Goal: Task Accomplishment & Management: Manage account settings

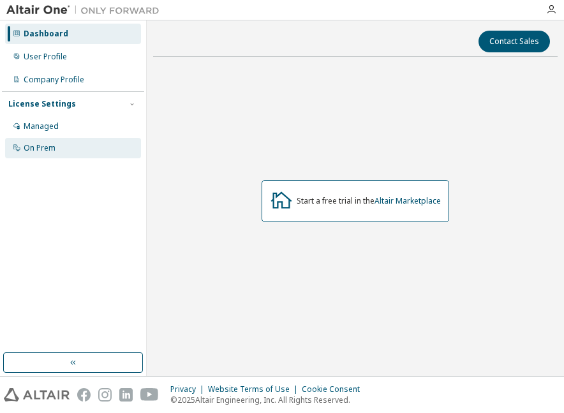
click at [43, 146] on div "On Prem" at bounding box center [40, 148] width 32 height 10
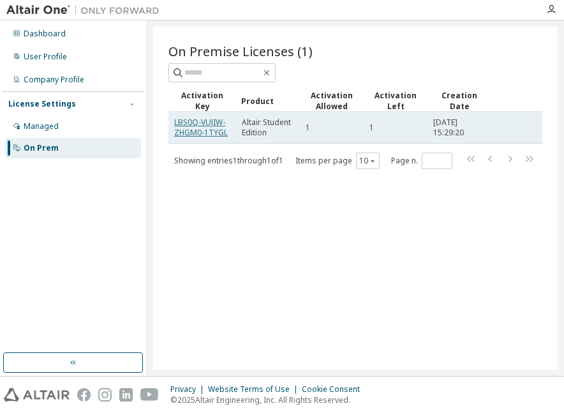
click at [198, 122] on link "LBS0Q-VUJIW-ZHGM0-1TYGL" at bounding box center [201, 127] width 54 height 21
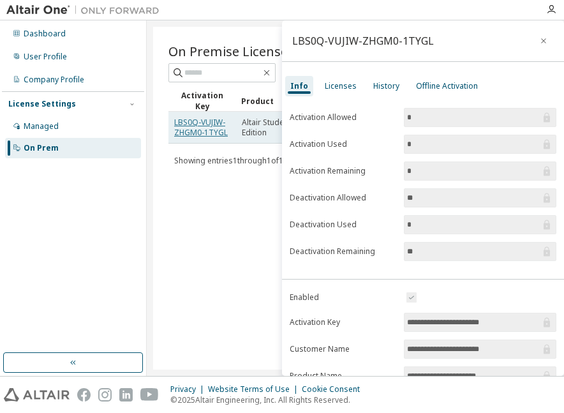
click at [206, 128] on link "LBS0Q-VUJIW-ZHGM0-1TYGL" at bounding box center [201, 127] width 54 height 21
drag, startPoint x: 172, startPoint y: 119, endPoint x: 230, endPoint y: 134, distance: 59.9
click at [230, 134] on td "LBS0Q-VUJIW-ZHGM0-1TYGL" at bounding box center [202, 128] width 68 height 32
copy link "LBS0Q-VUJIW-ZHGM0-1TYGL"
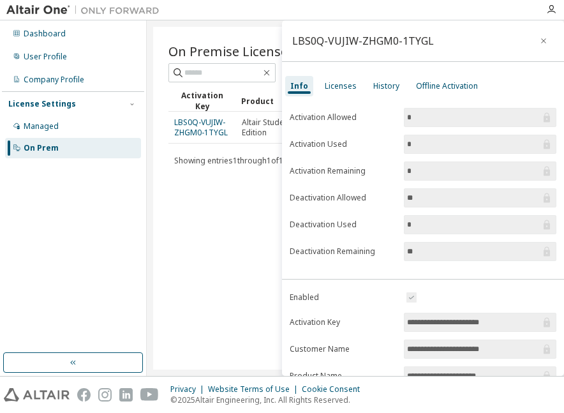
click at [230, 155] on span "Showing entries 1 through 1 of 1" at bounding box center [228, 160] width 109 height 11
click at [539, 39] on icon "button" at bounding box center [543, 41] width 9 height 10
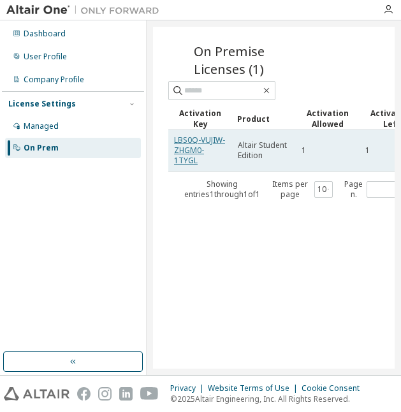
click at [188, 147] on link "LBS0Q-VUJIW-ZHGM0-1TYGL" at bounding box center [199, 150] width 51 height 31
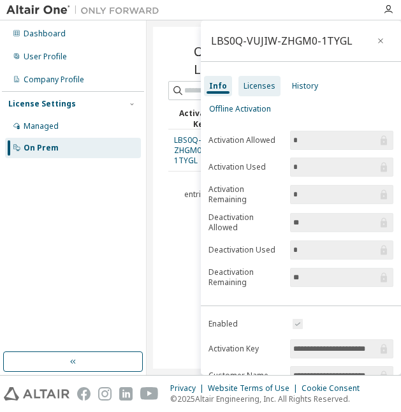
click at [246, 89] on div "Licenses" at bounding box center [260, 86] width 32 height 10
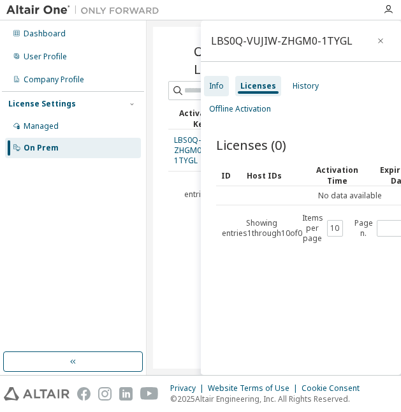
click at [211, 86] on div "Info" at bounding box center [216, 86] width 15 height 10
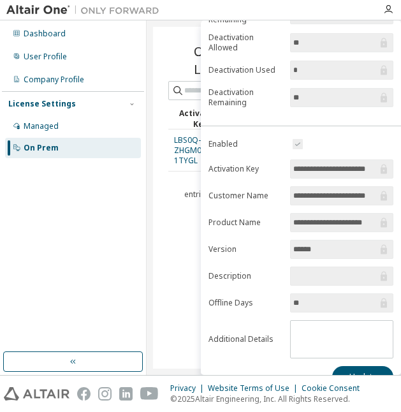
scroll to position [170, 0]
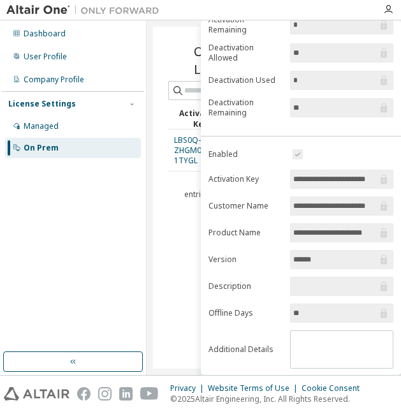
click at [298, 260] on input "******" at bounding box center [336, 259] width 84 height 13
click at [301, 285] on input "text" at bounding box center [336, 286] width 84 height 13
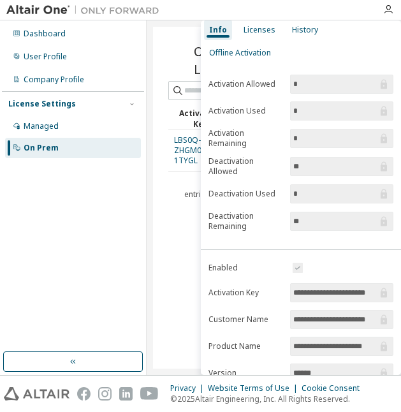
scroll to position [55, 0]
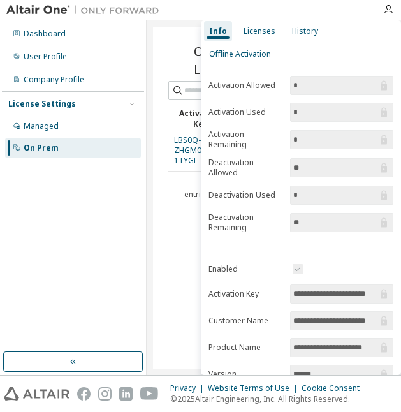
click at [315, 140] on input "*" at bounding box center [336, 139] width 84 height 13
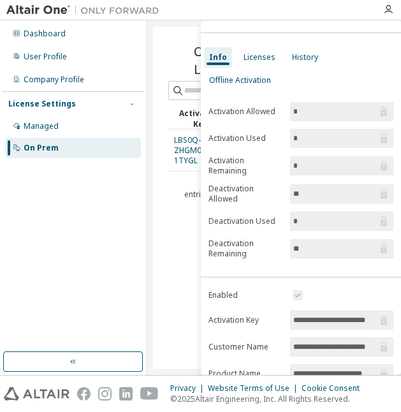
scroll to position [10, 0]
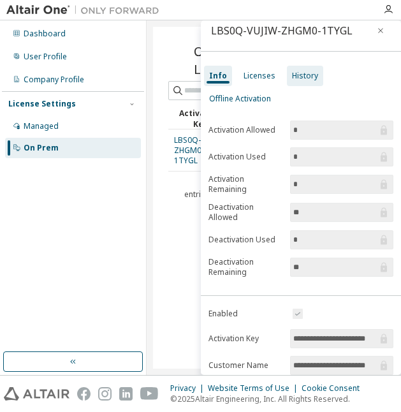
click at [299, 86] on div "History" at bounding box center [305, 76] width 36 height 20
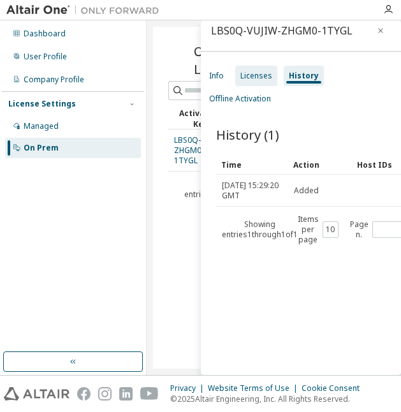
click at [255, 77] on div "Licenses" at bounding box center [257, 76] width 32 height 10
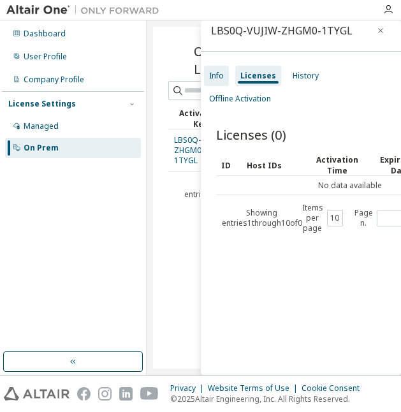
click at [225, 73] on div "Info" at bounding box center [216, 76] width 25 height 20
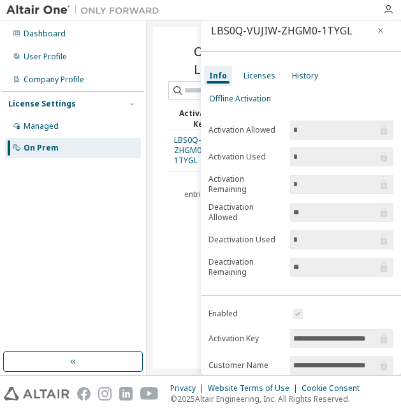
click at [181, 211] on div "On Premise Licenses (1) Clear Load Save Save As Field Operator Value Select fil…" at bounding box center [274, 198] width 242 height 342
click at [377, 33] on icon "button" at bounding box center [381, 31] width 9 height 10
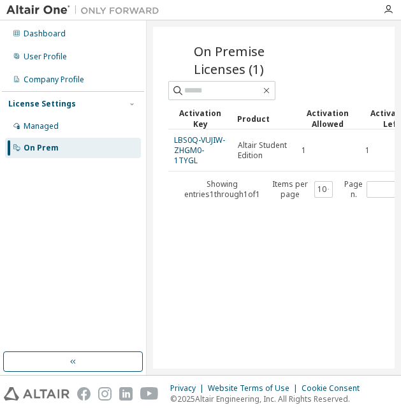
click at [46, 116] on div "License Settings Managed On Prem" at bounding box center [73, 125] width 142 height 68
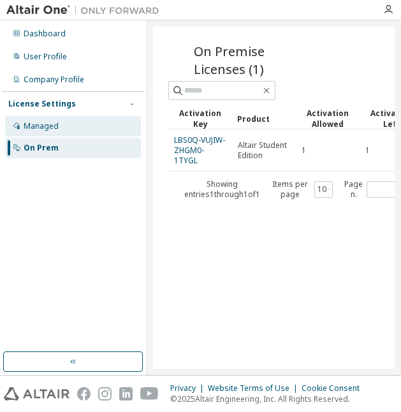
click at [40, 119] on div "Managed" at bounding box center [73, 126] width 136 height 20
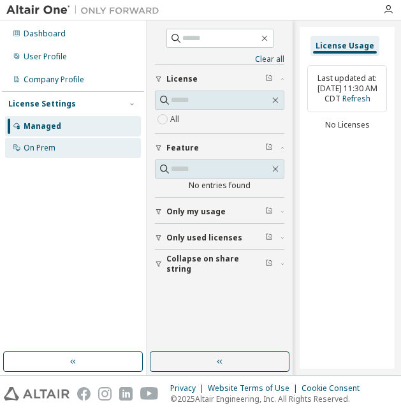
click at [26, 145] on div "On Prem" at bounding box center [40, 148] width 32 height 10
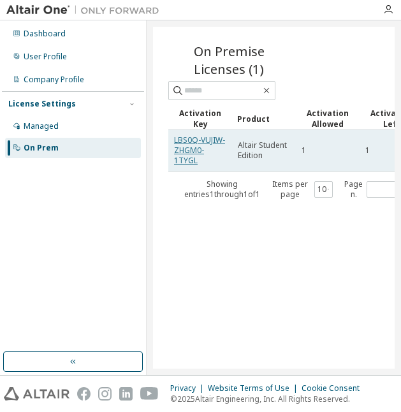
click at [198, 140] on link "LBS0Q-VUJIW-ZHGM0-1TYGL" at bounding box center [199, 150] width 51 height 31
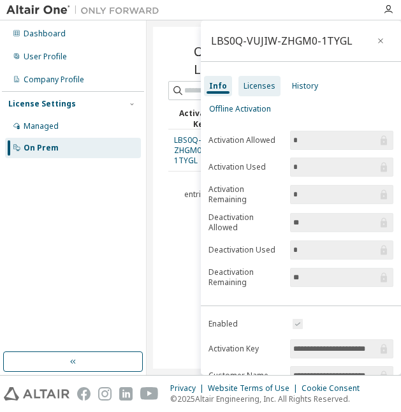
click at [246, 82] on div "Licenses" at bounding box center [260, 86] width 32 height 10
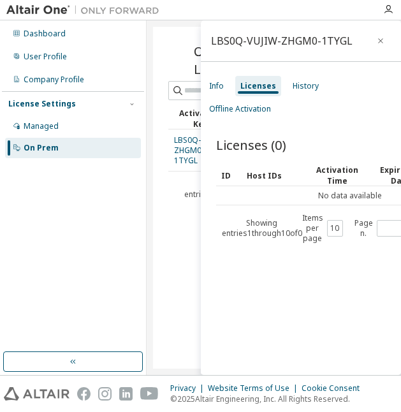
click at [269, 190] on td "No data available" at bounding box center [350, 195] width 268 height 19
click at [216, 81] on div "Info" at bounding box center [216, 86] width 15 height 10
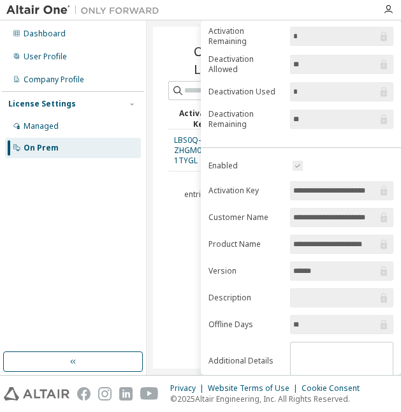
scroll to position [200, 0]
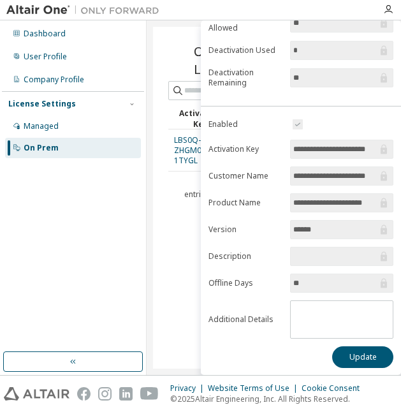
click at [193, 217] on div "On Premise Licenses (1) Clear Load Save Save As Field Operator Value Select fil…" at bounding box center [274, 198] width 242 height 342
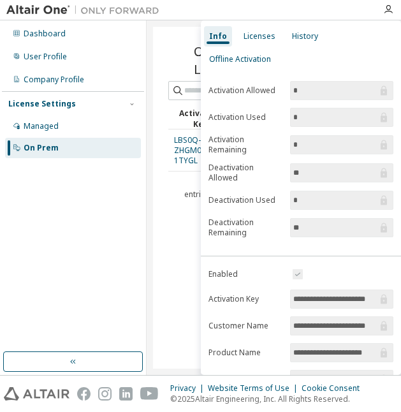
scroll to position [19, 0]
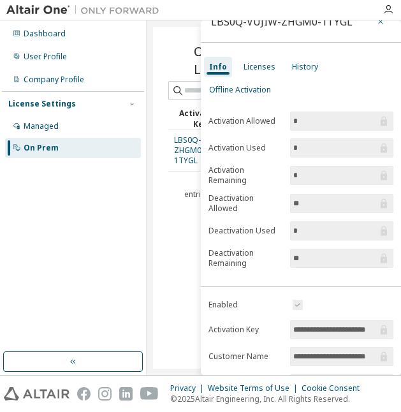
click at [377, 22] on icon "button" at bounding box center [381, 22] width 9 height 10
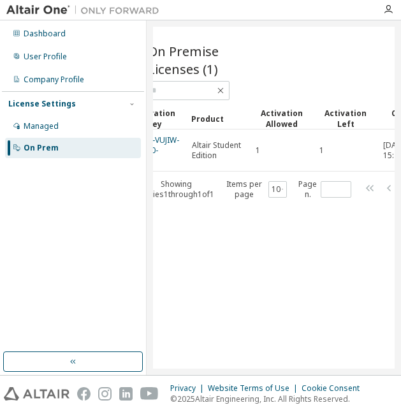
scroll to position [0, 0]
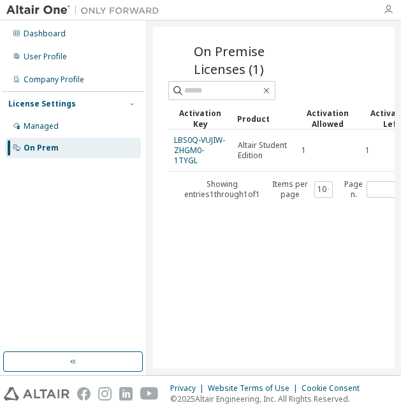
click at [387, 8] on icon "button" at bounding box center [389, 9] width 10 height 10
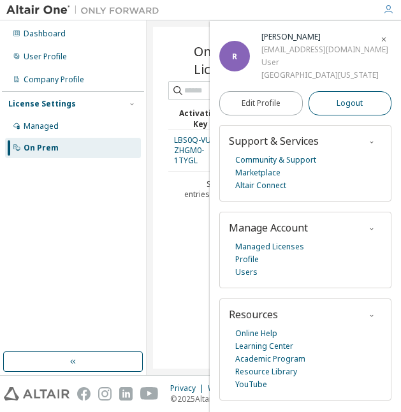
click at [341, 106] on span "Logout" at bounding box center [350, 103] width 26 height 13
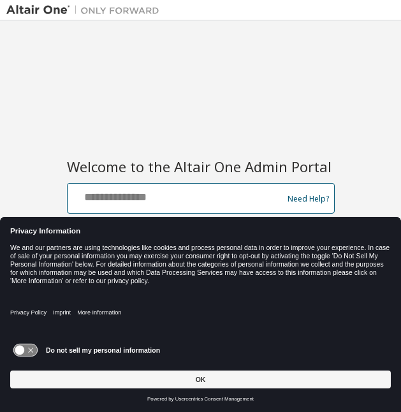
click at [151, 203] on input "text" at bounding box center [177, 195] width 209 height 19
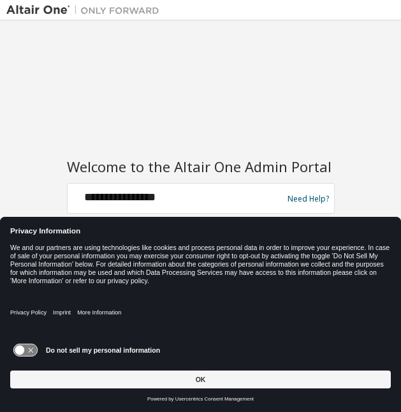
click at [90, 369] on div "OK" at bounding box center [200, 379] width 381 height 23
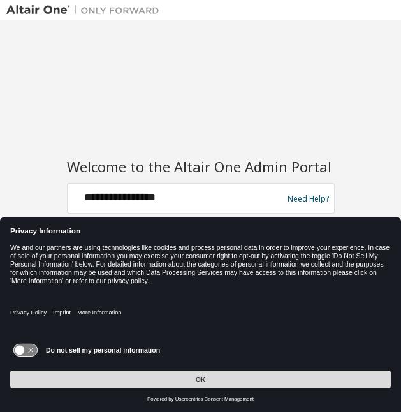
click at [90, 383] on button "OK" at bounding box center [200, 380] width 381 height 18
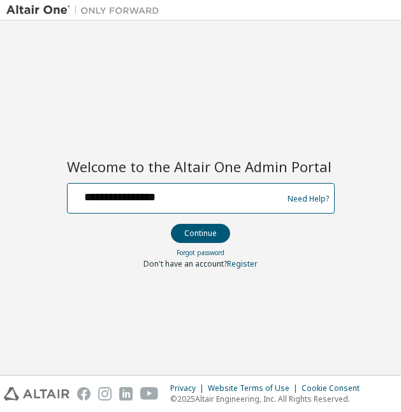
click at [178, 200] on input "**********" at bounding box center [177, 195] width 209 height 19
type input "**********"
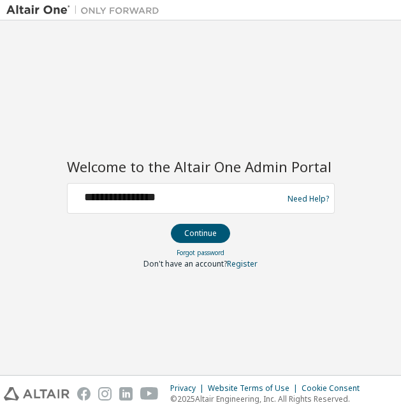
click at [103, 246] on div at bounding box center [201, 246] width 268 height 1
click at [188, 232] on button "Continue" at bounding box center [200, 233] width 59 height 19
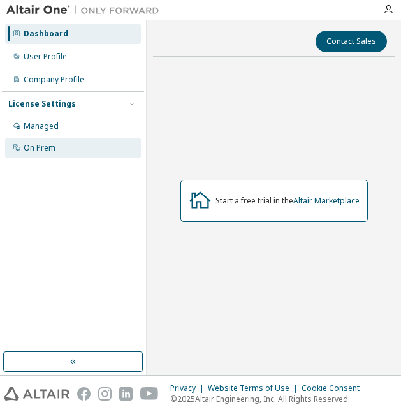
click at [30, 147] on div "On Prem" at bounding box center [40, 148] width 32 height 10
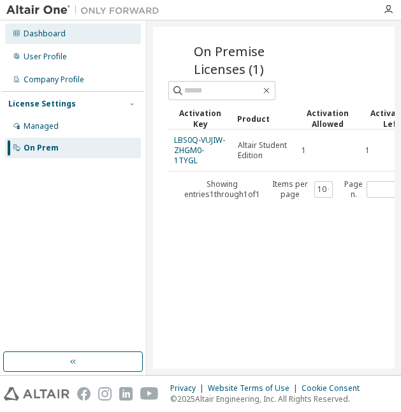
click at [44, 39] on div "Dashboard" at bounding box center [73, 34] width 136 height 20
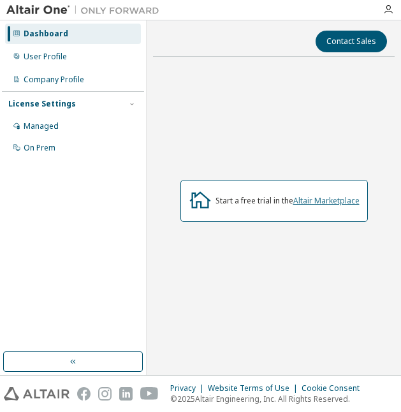
click at [319, 202] on link "Altair Marketplace" at bounding box center [327, 200] width 66 height 11
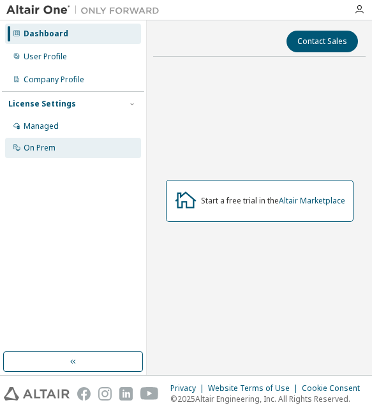
click at [53, 142] on div "On Prem" at bounding box center [73, 148] width 136 height 20
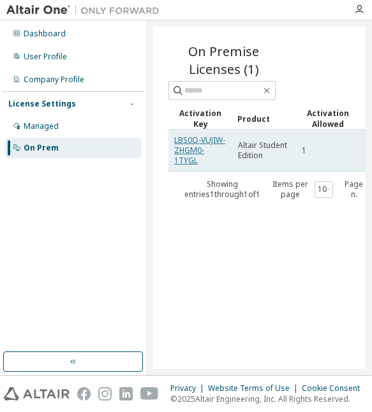
click at [195, 145] on link "LBS0Q-VUJIW-ZHGM0-1TYGL" at bounding box center [199, 150] width 51 height 31
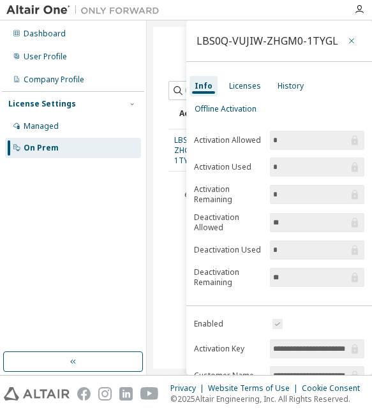
click at [349, 40] on icon "button" at bounding box center [351, 40] width 5 height 5
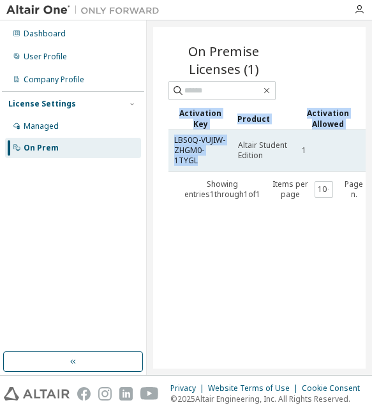
drag, startPoint x: 226, startPoint y: 150, endPoint x: 168, endPoint y: 142, distance: 58.7
click at [168, 142] on td "LBS0Q-VUJIW-ZHGM0-1TYGL" at bounding box center [200, 151] width 64 height 42
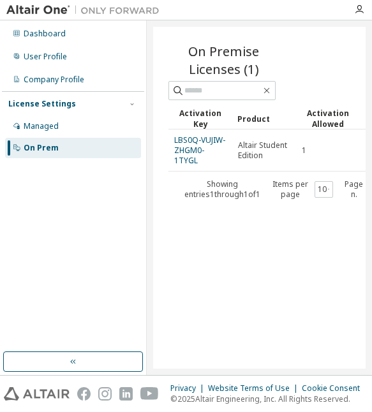
click at [158, 118] on div "On Premise Licenses (1) Clear Load Save Save As Field Operator Value Select fil…" at bounding box center [259, 198] width 213 height 342
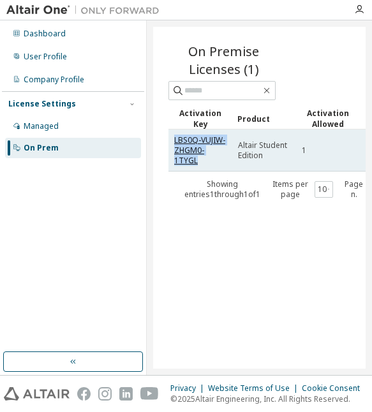
drag, startPoint x: 172, startPoint y: 137, endPoint x: 225, endPoint y: 153, distance: 55.9
click at [225, 153] on td "LBS0Q-VUJIW-ZHGM0-1TYGL" at bounding box center [200, 151] width 64 height 42
copy link "LBS0Q-VUJIW-ZHGM0-1TYGL"
